Goal: Transaction & Acquisition: Register for event/course

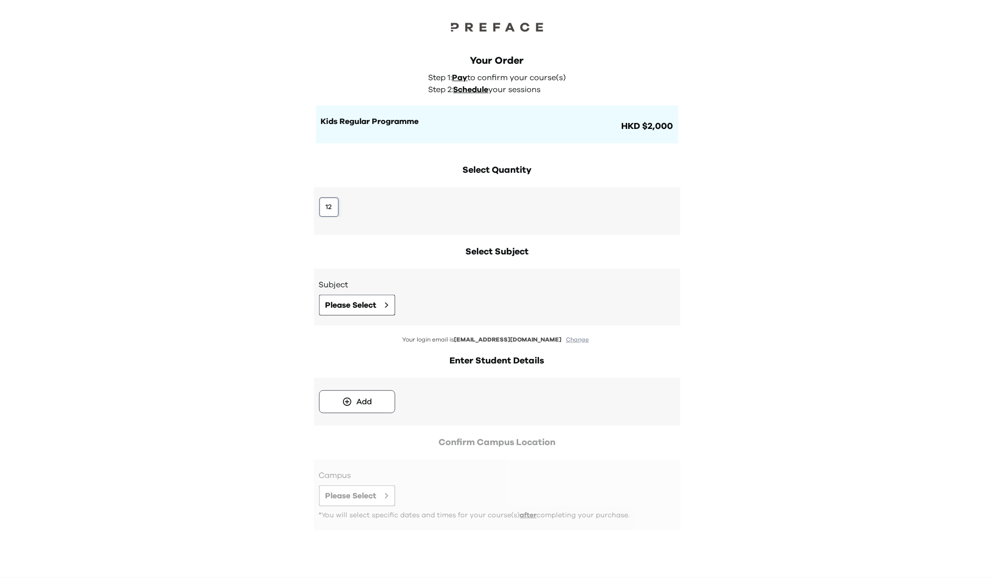
click at [329, 206] on button "12" at bounding box center [329, 207] width 20 height 20
click at [349, 302] on span "Please Select" at bounding box center [350, 305] width 51 height 12
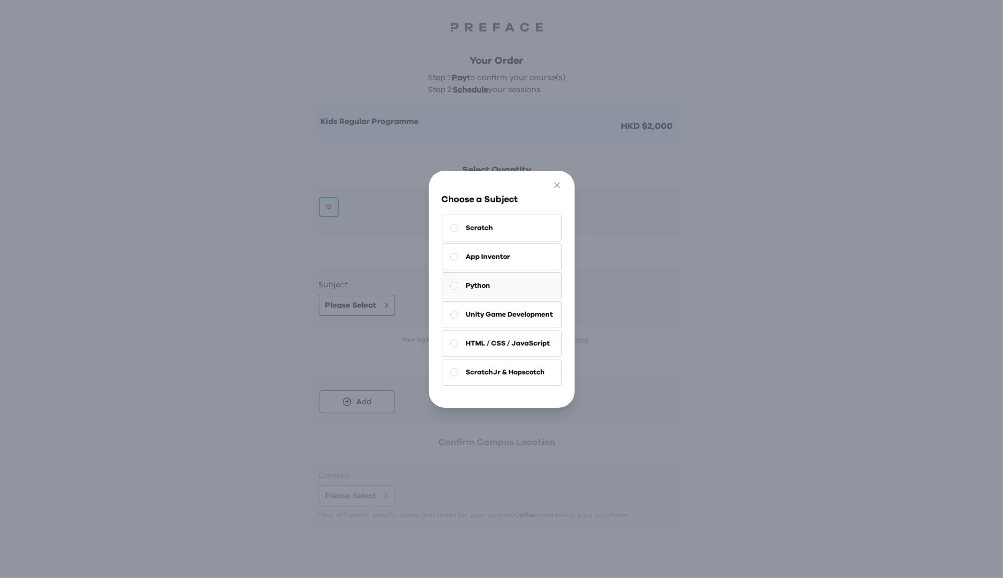
click at [493, 283] on button "Python" at bounding box center [502, 285] width 120 height 27
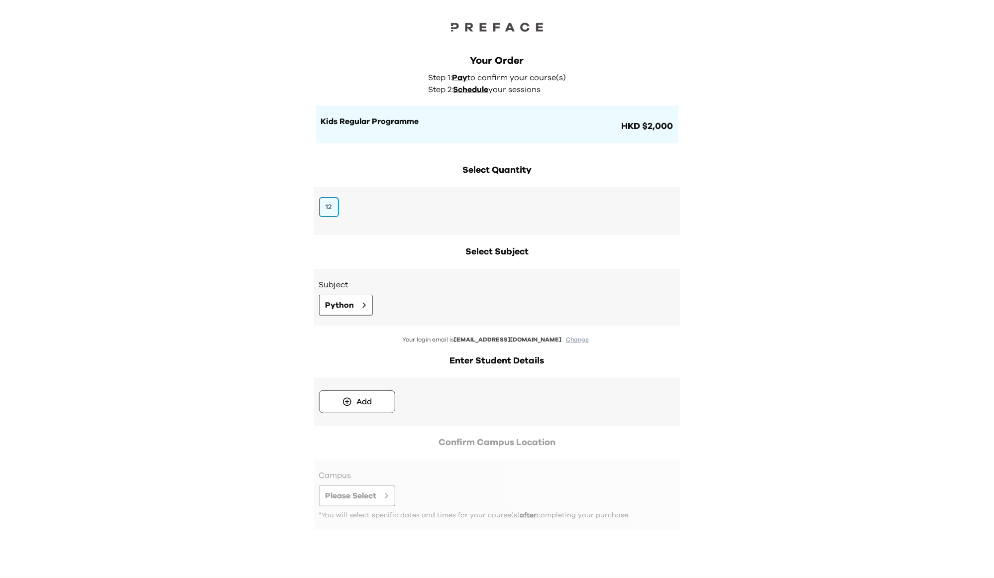
click at [683, 131] on div "Your Order Step 1: Pay to confirm your course(s) Step 2: Schedule your sessions…" at bounding box center [497, 88] width 382 height 109
click at [663, 127] on span "HKD $2,000" at bounding box center [647, 126] width 54 height 14
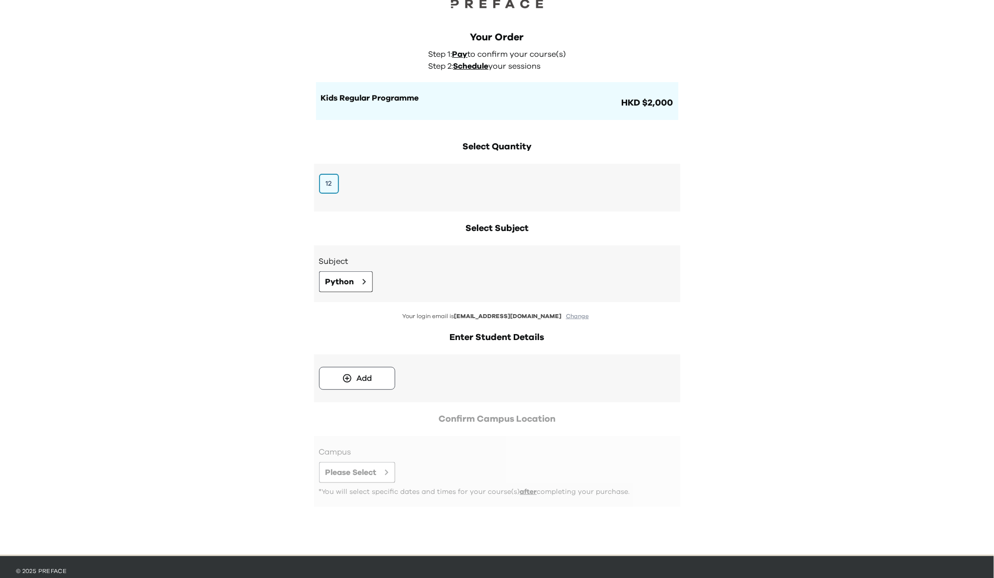
scroll to position [42, 0]
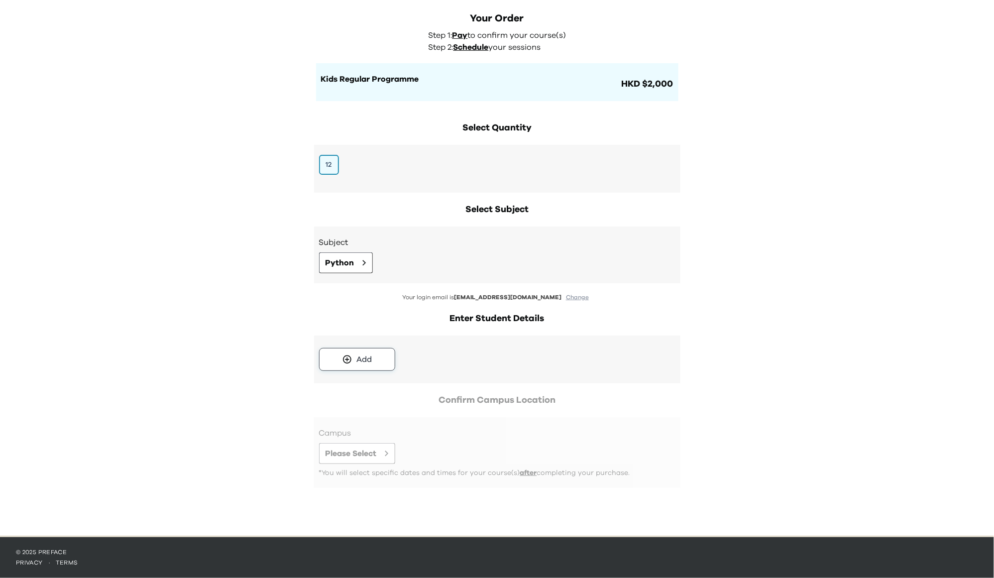
click at [370, 361] on div "Add" at bounding box center [363, 359] width 15 height 12
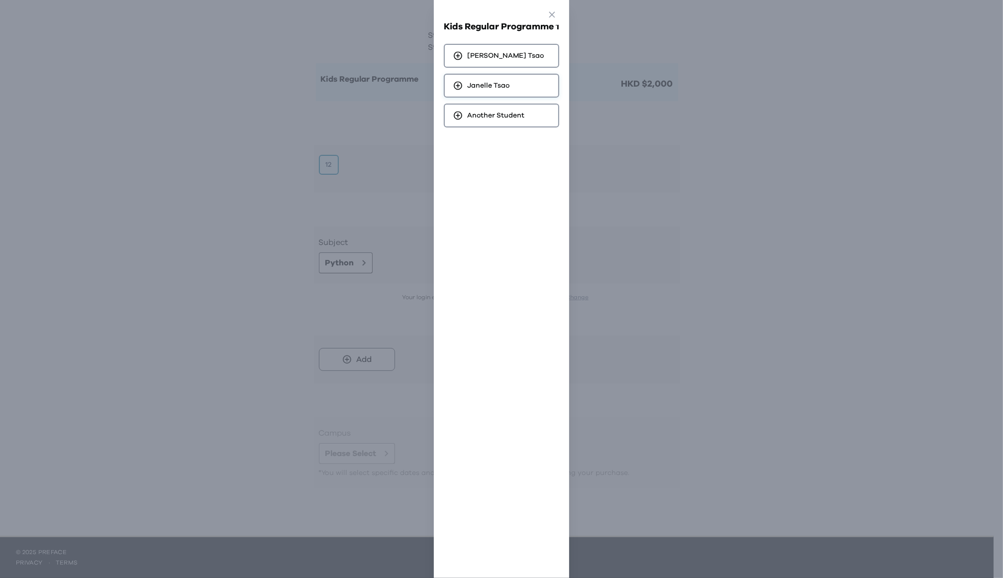
click at [496, 83] on span "[PERSON_NAME]" at bounding box center [488, 86] width 42 height 10
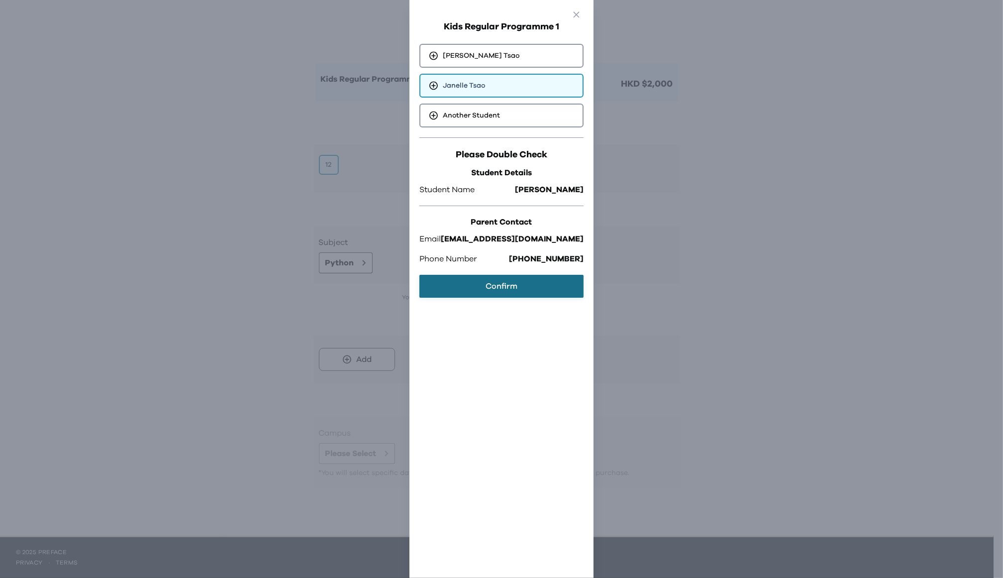
click at [527, 283] on button "Confirm" at bounding box center [501, 286] width 164 height 23
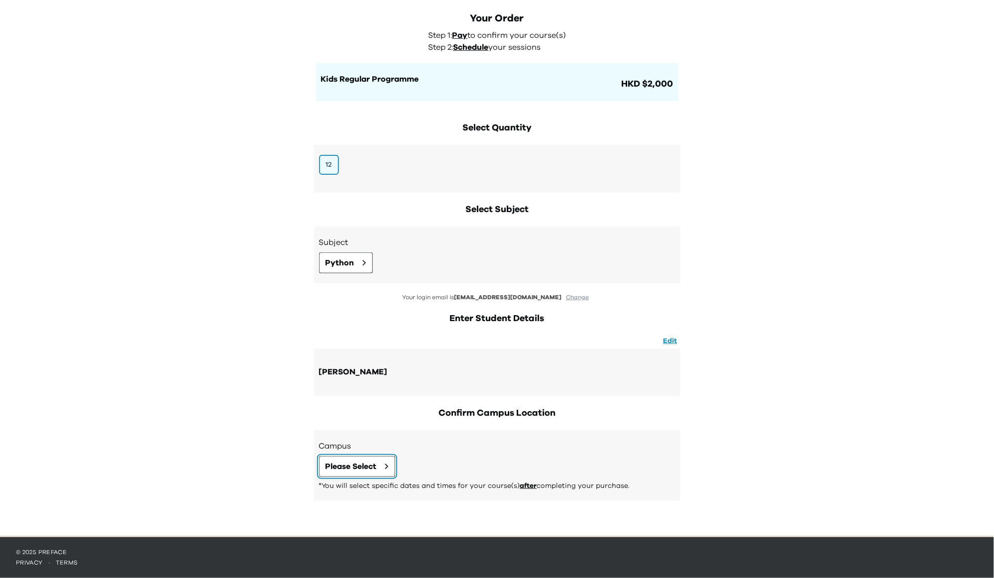
click at [367, 468] on span "Please Select" at bounding box center [350, 466] width 51 height 12
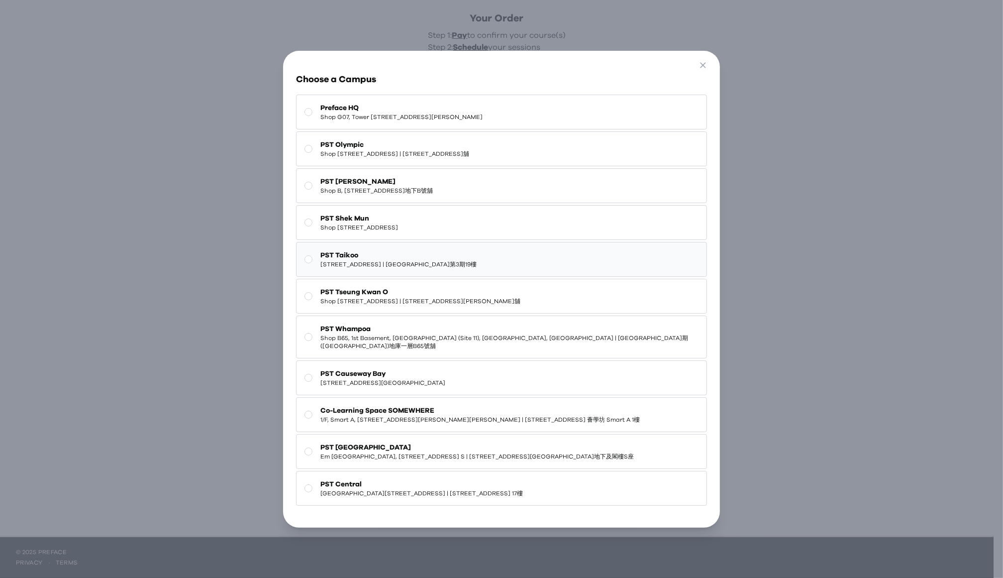
click at [396, 257] on span "PST Taikoo" at bounding box center [398, 255] width 156 height 10
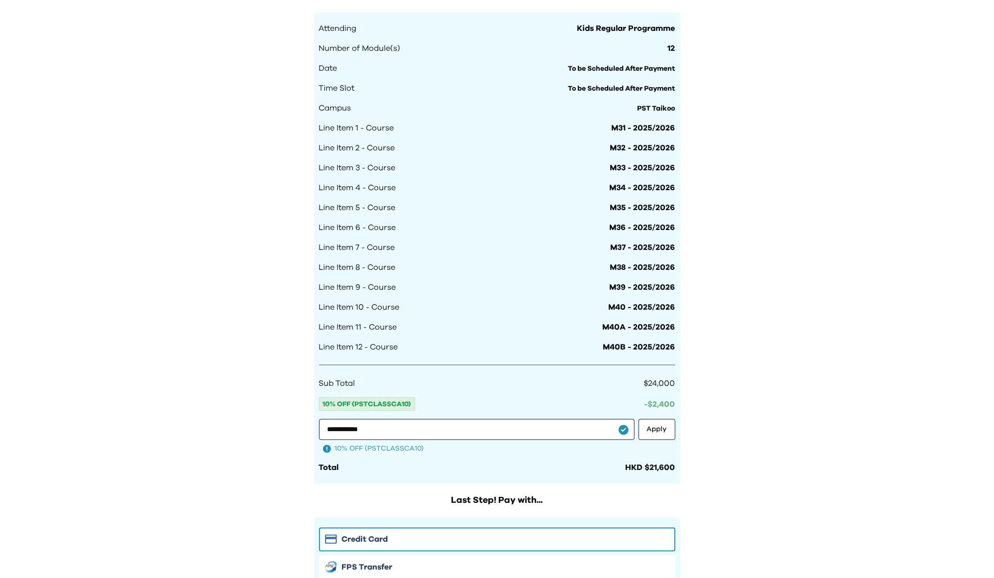
scroll to position [478, 0]
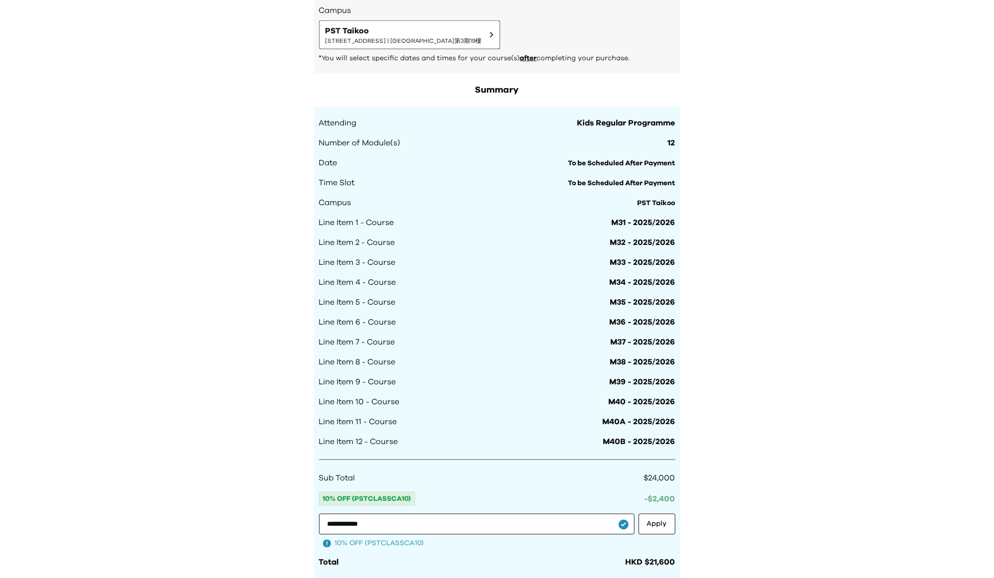
click at [416, 222] on div "Line Item 1 - Course M31 - 2025/2026" at bounding box center [497, 222] width 356 height 12
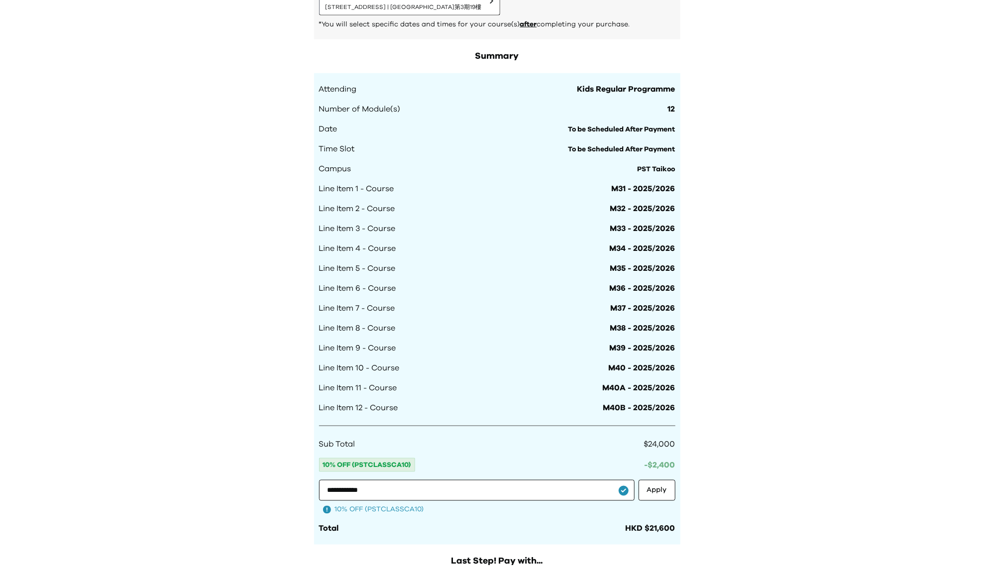
scroll to position [560, 0]
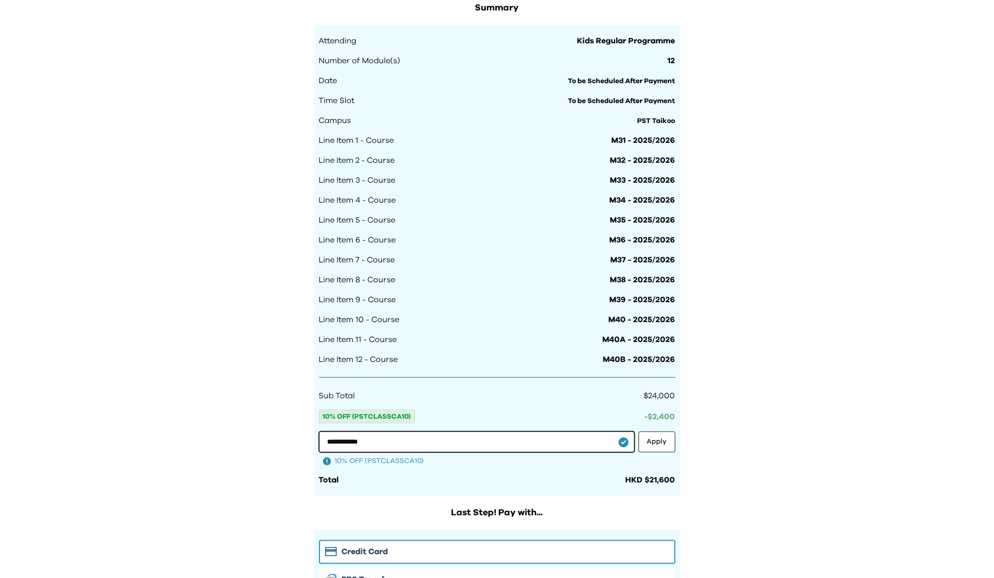
click at [401, 439] on input "**********" at bounding box center [476, 441] width 315 height 21
type input "**********"
click at [657, 446] on button "Apply" at bounding box center [656, 441] width 37 height 21
click at [425, 440] on input "**********" at bounding box center [476, 441] width 315 height 21
type input "**********"
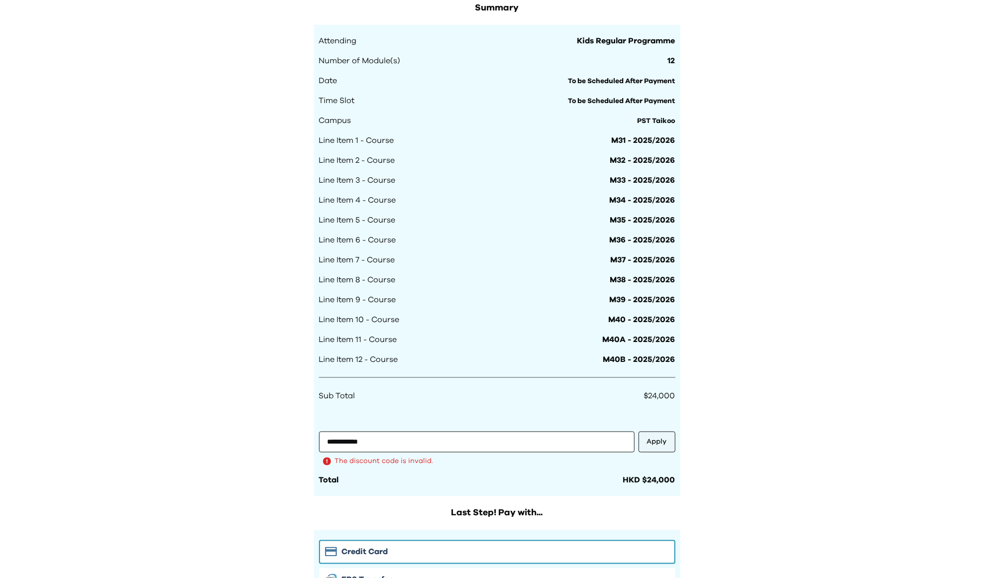
click at [662, 441] on button "Apply" at bounding box center [656, 441] width 37 height 21
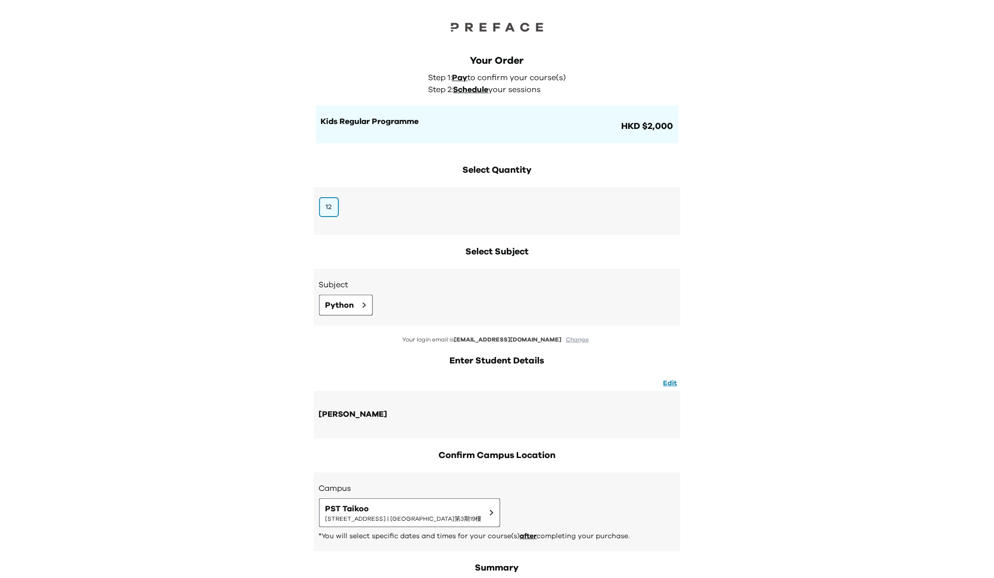
click at [474, 177] on div "Select Quantity 12" at bounding box center [497, 199] width 366 height 72
click at [328, 207] on button "12" at bounding box center [329, 207] width 20 height 20
click at [341, 304] on span "Python" at bounding box center [339, 305] width 29 height 12
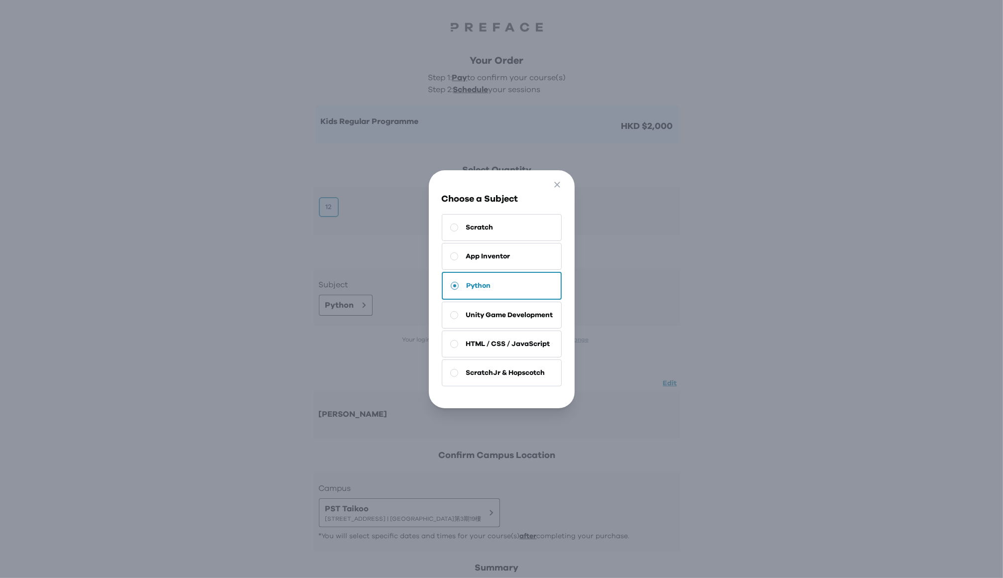
click at [490, 281] on button "Python" at bounding box center [502, 286] width 120 height 28
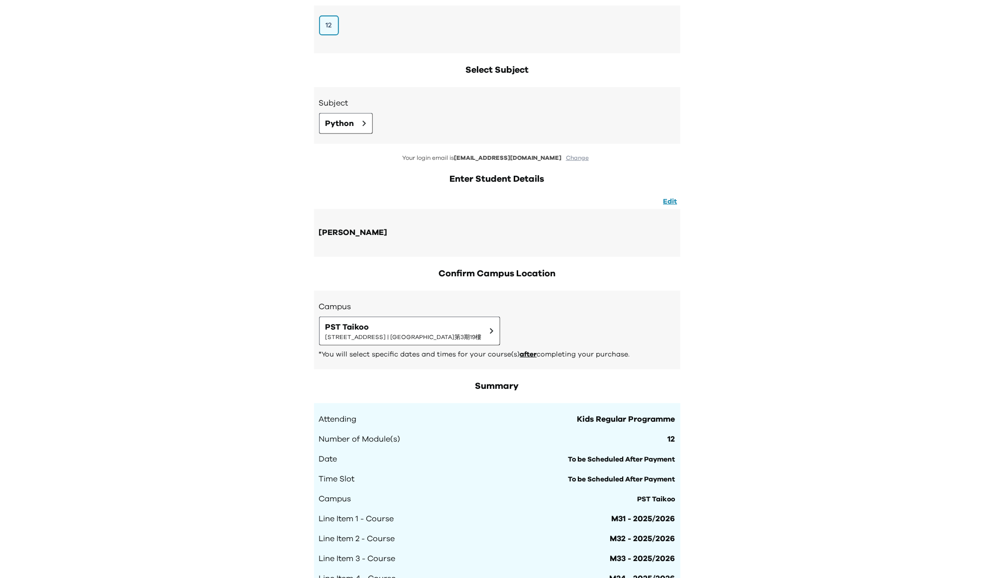
scroll to position [187, 0]
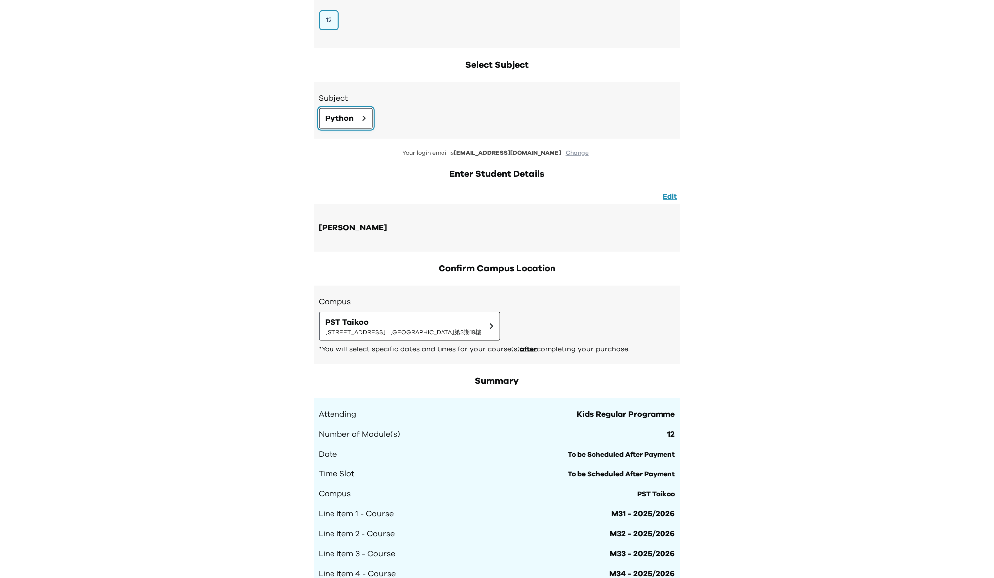
click at [336, 112] on span "Python" at bounding box center [339, 118] width 29 height 12
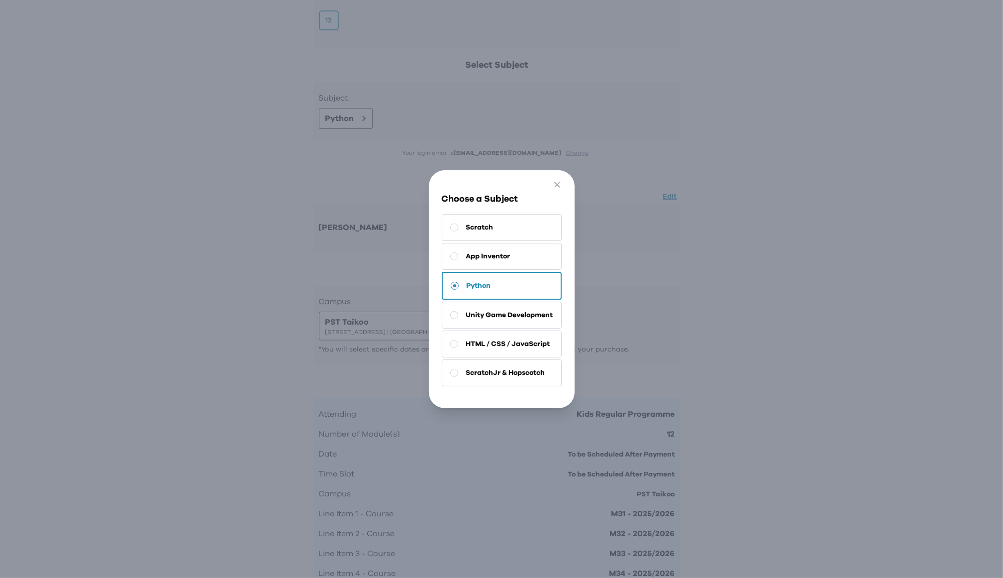
click at [756, 289] on div "Go Back Close Choose a Subject Scratch App Inventor Python Unity Game Developme…" at bounding box center [501, 289] width 1003 height 578
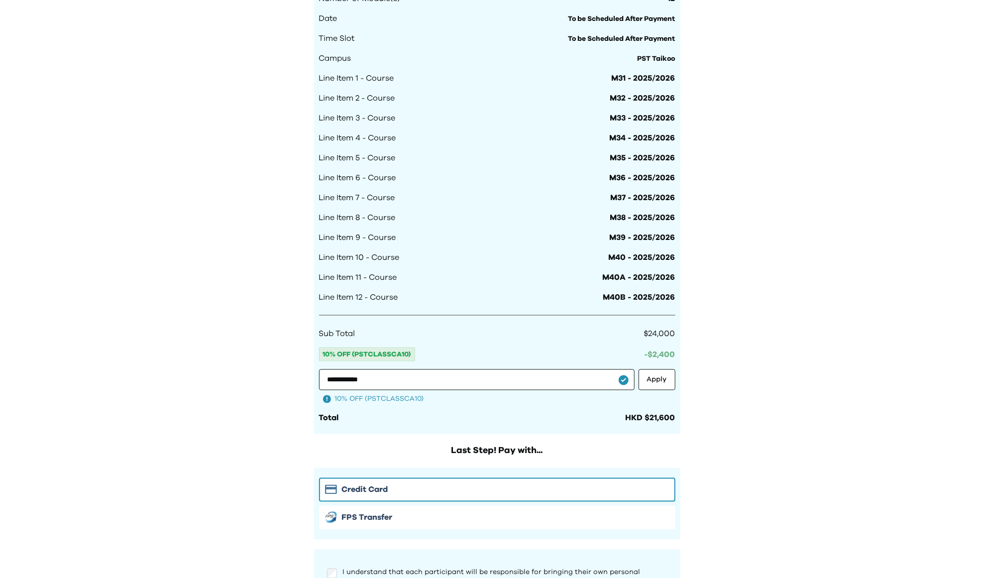
scroll to position [684, 0]
